Goal: Task Accomplishment & Management: Use online tool/utility

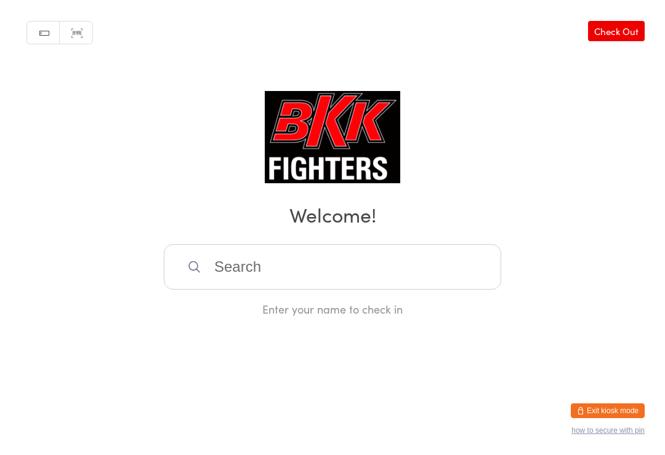
click at [304, 284] on input "search" at bounding box center [332, 267] width 337 height 46
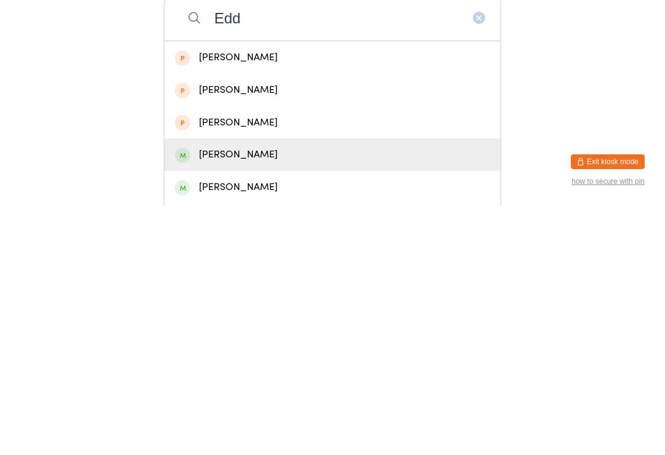
type input "Edd"
click at [266, 396] on div "[PERSON_NAME]" at bounding box center [332, 404] width 315 height 17
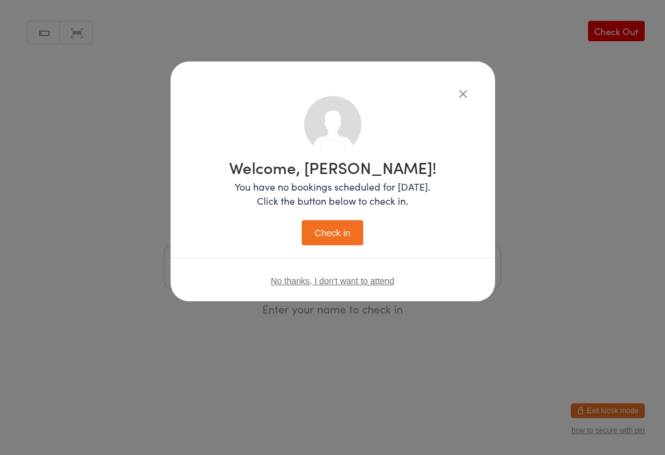
click at [345, 229] on button "Check in" at bounding box center [333, 232] width 62 height 25
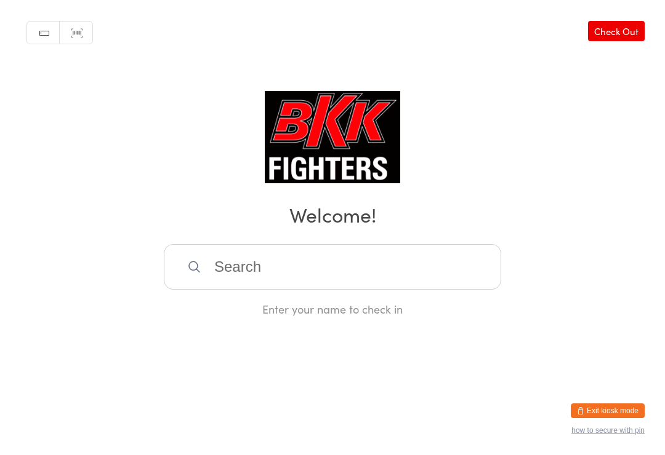
click at [337, 290] on input "search" at bounding box center [332, 267] width 337 height 46
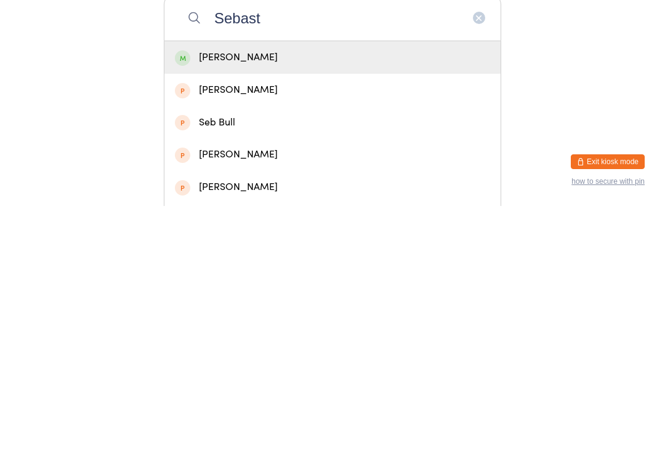
type input "Sebast"
click at [359, 298] on div "[PERSON_NAME]" at bounding box center [332, 306] width 315 height 17
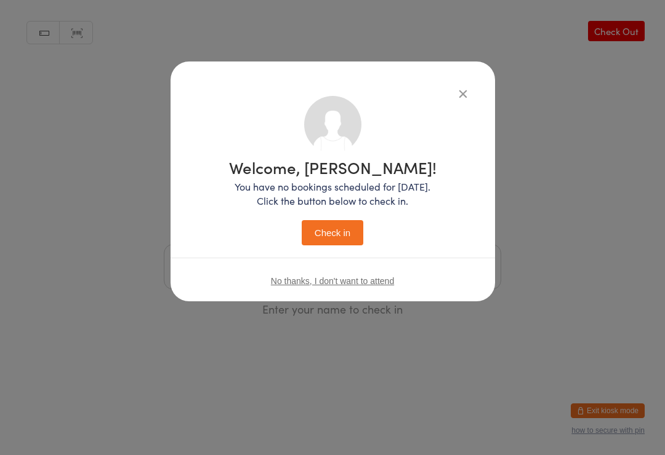
click at [351, 233] on button "Check in" at bounding box center [333, 232] width 62 height 25
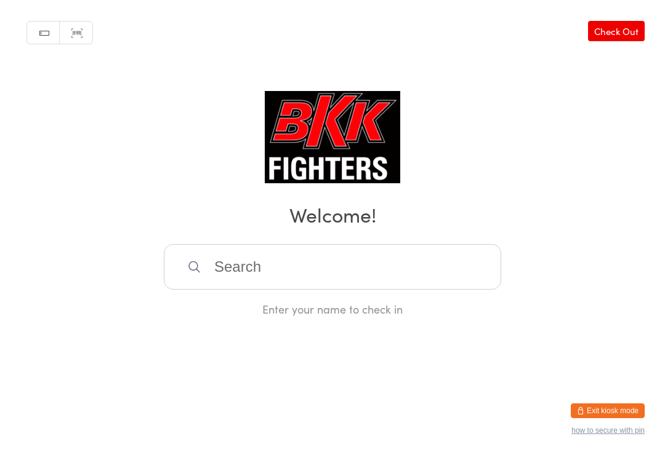
click at [370, 269] on input "search" at bounding box center [332, 267] width 337 height 46
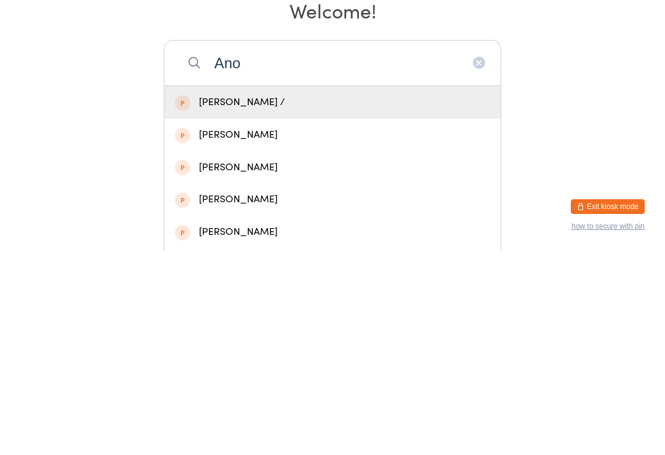
type input "Ano"
click at [330, 331] on div "[PERSON_NAME]" at bounding box center [332, 339] width 315 height 17
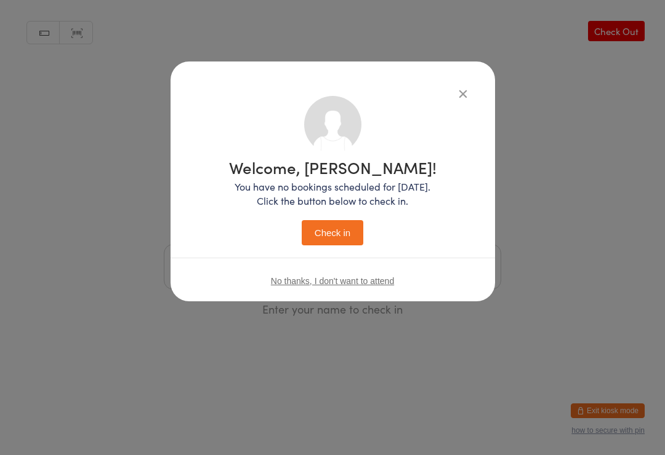
click at [335, 239] on button "Check in" at bounding box center [333, 232] width 62 height 25
